Goal: Task Accomplishment & Management: Manage account settings

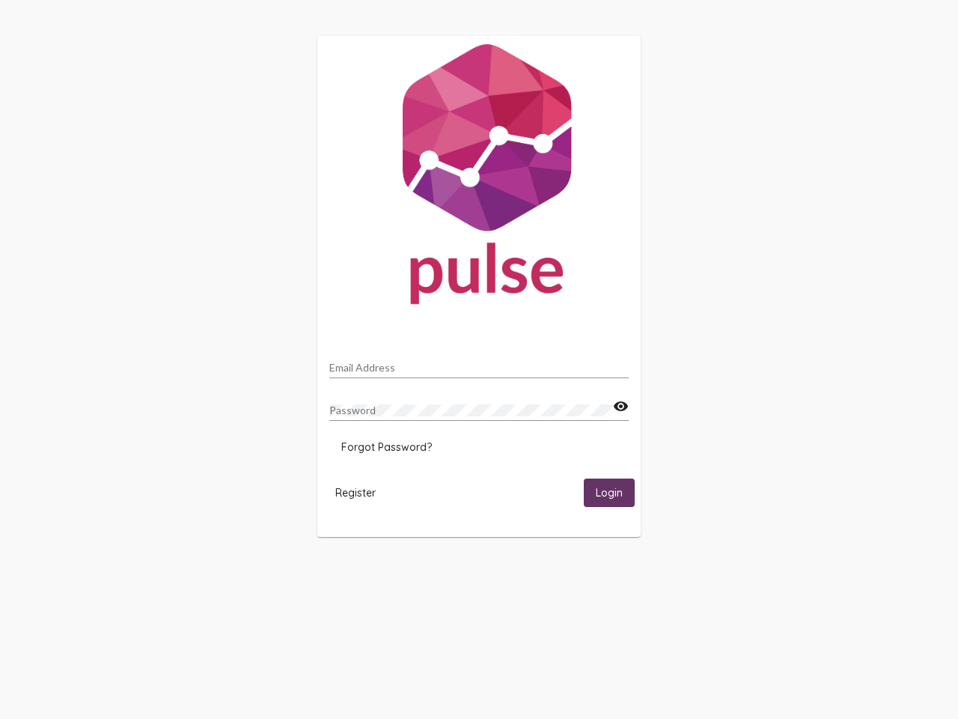
click at [479, 363] on input "Email Address" at bounding box center [478, 368] width 299 height 12
click at [621, 407] on mat-icon "visibility" at bounding box center [621, 407] width 16 height 18
click at [386, 447] on span "Forgot Password?" at bounding box center [386, 446] width 91 height 13
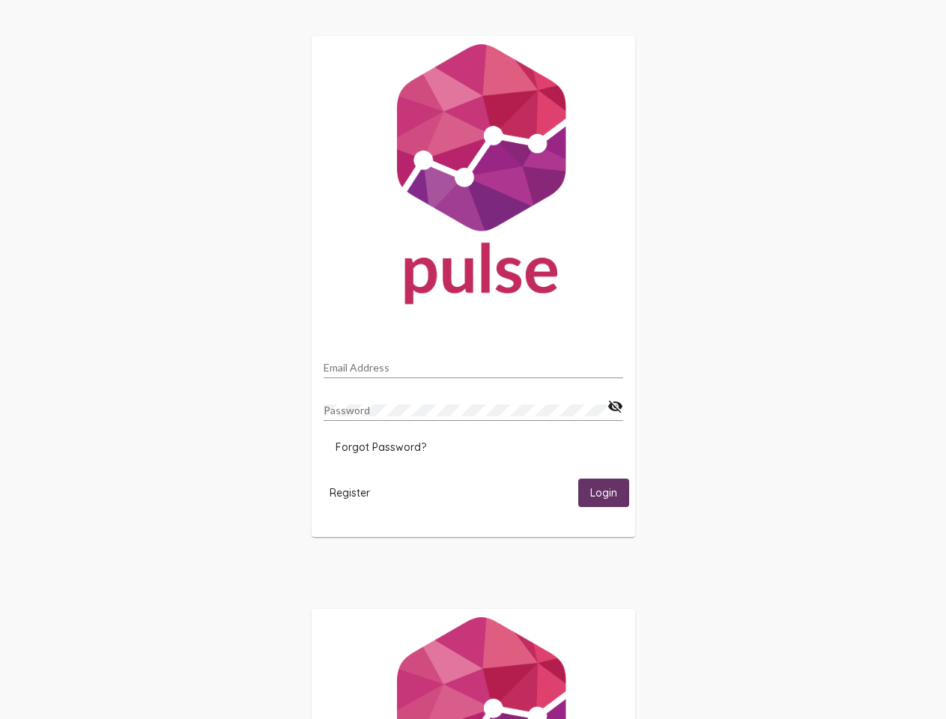
click at [356, 492] on span "Register" at bounding box center [349, 492] width 40 height 13
click at [609, 492] on span "Login" at bounding box center [603, 493] width 27 height 13
